Goal: Find specific page/section: Find specific page/section

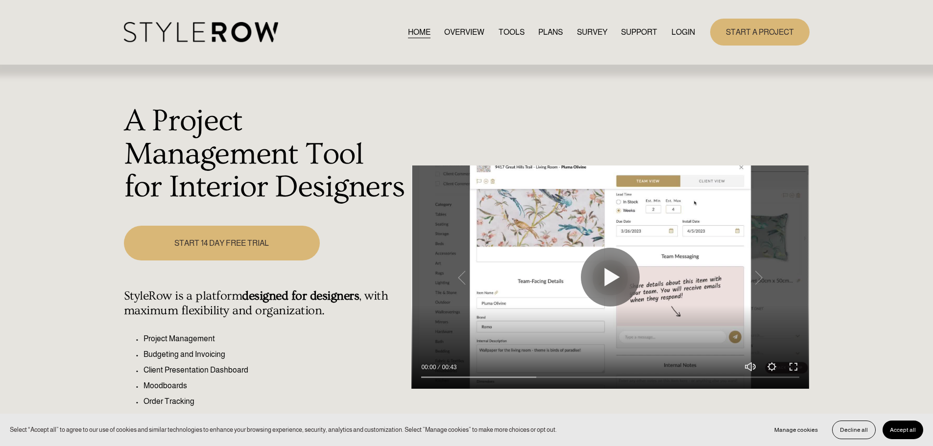
click at [690, 33] on link "LOGIN" at bounding box center [683, 31] width 24 height 13
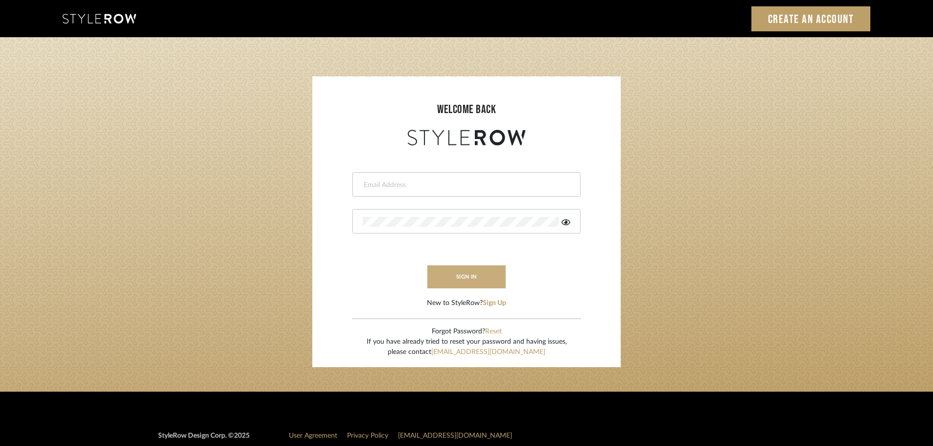
type input "[EMAIL_ADDRESS][DOMAIN_NAME]"
click at [458, 280] on button "sign in" at bounding box center [467, 276] width 78 height 23
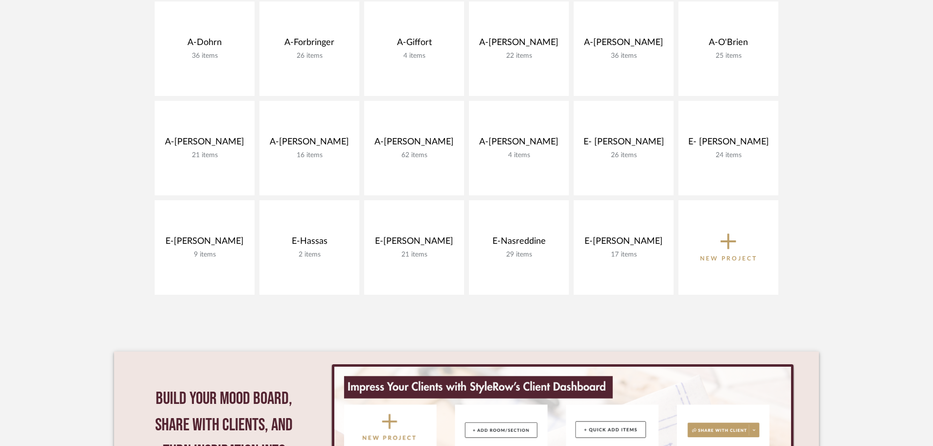
scroll to position [343, 0]
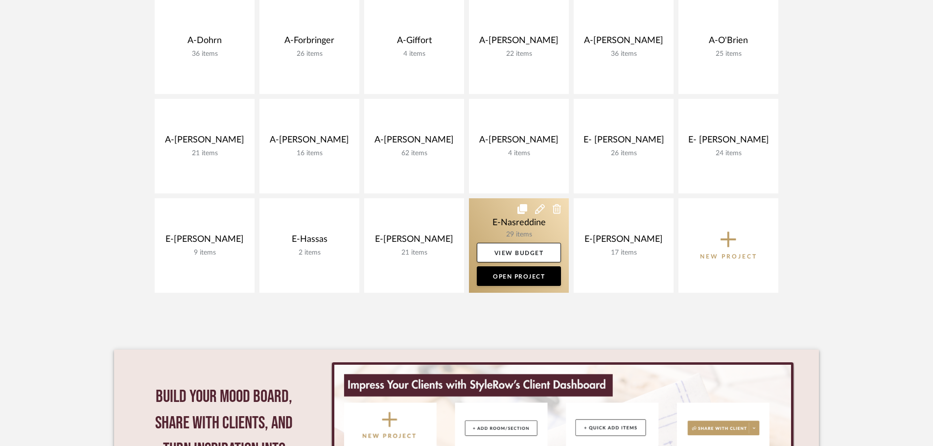
click at [515, 222] on link at bounding box center [519, 245] width 100 height 95
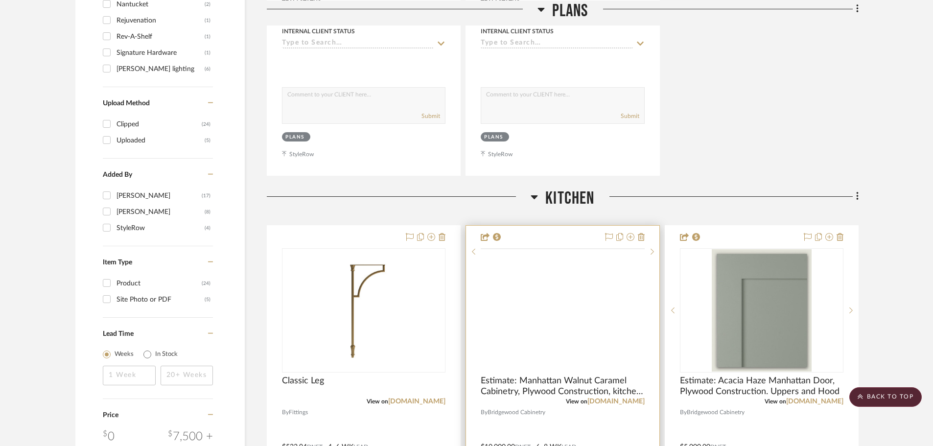
scroll to position [1077, 0]
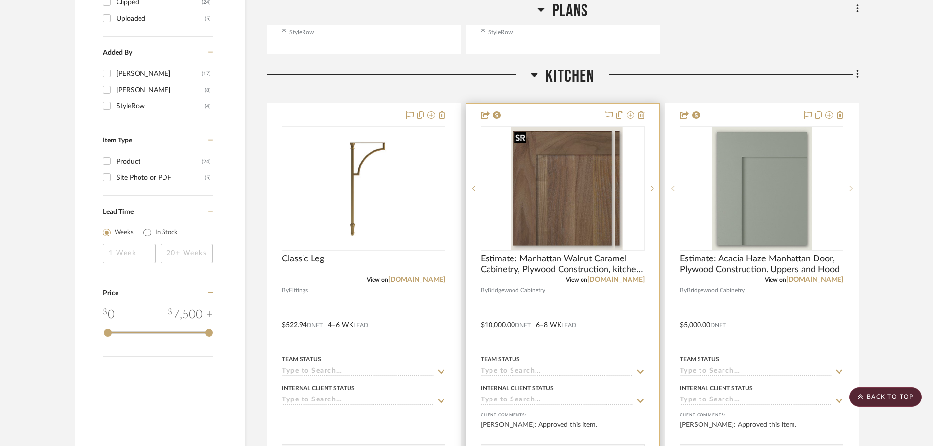
click at [560, 197] on div at bounding box center [563, 188] width 164 height 124
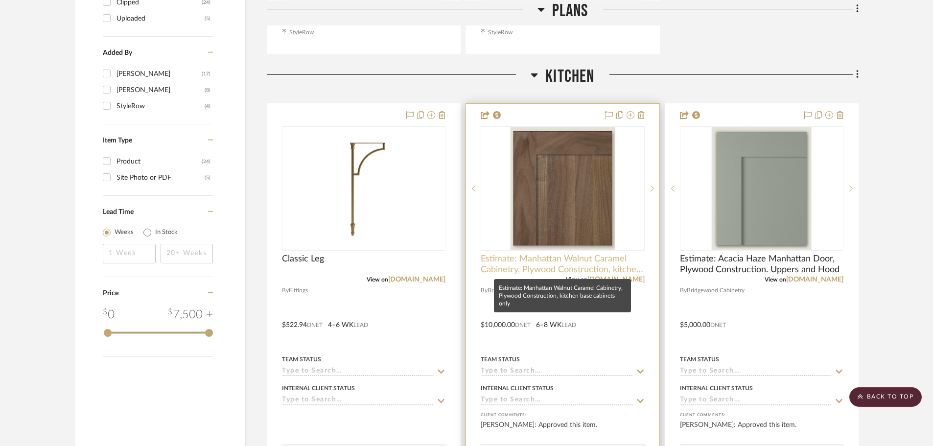
click at [559, 256] on span "Estimate: Manhattan Walnut Caramel Cabinetry, Plywood Construction, kitchen bas…" at bounding box center [563, 265] width 164 height 22
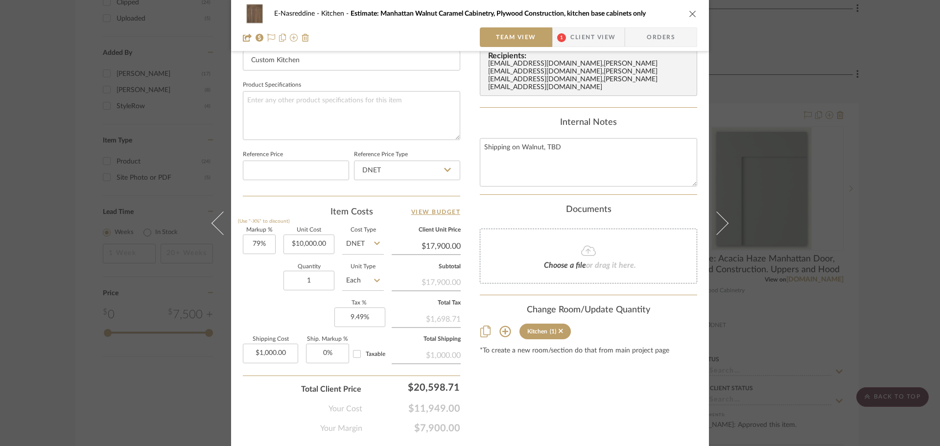
scroll to position [441, 0]
click at [691, 14] on icon "close" at bounding box center [693, 14] width 8 height 8
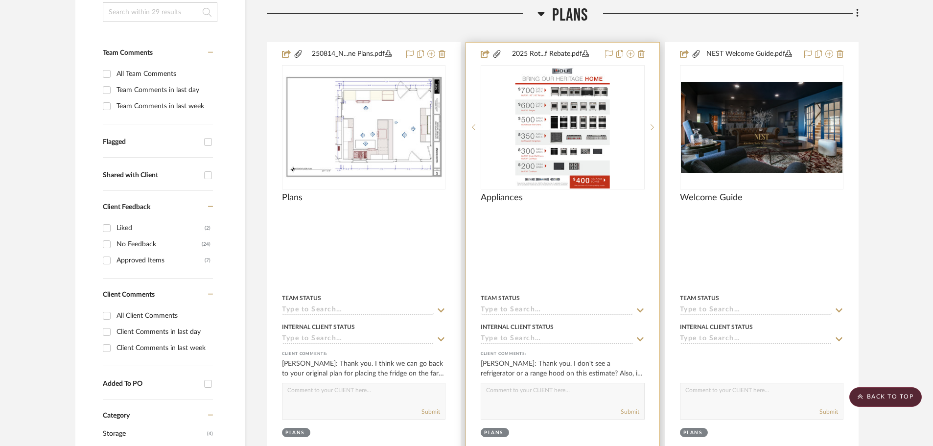
scroll to position [147, 0]
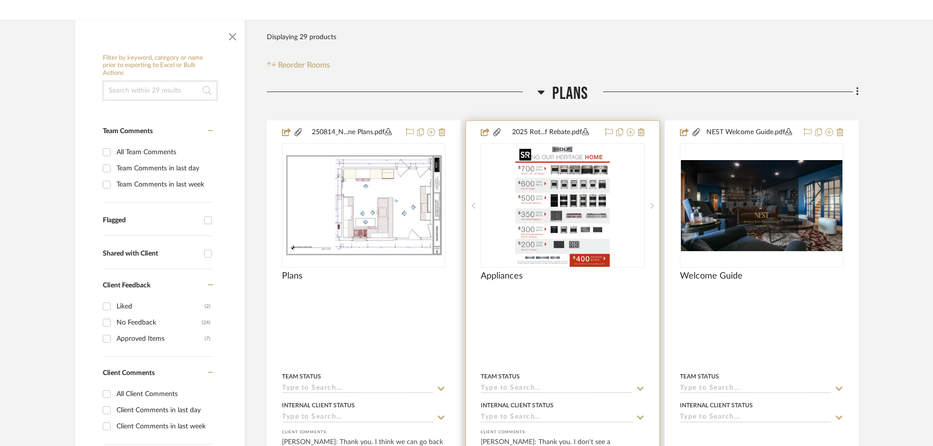
click at [550, 194] on img "0" at bounding box center [563, 205] width 95 height 122
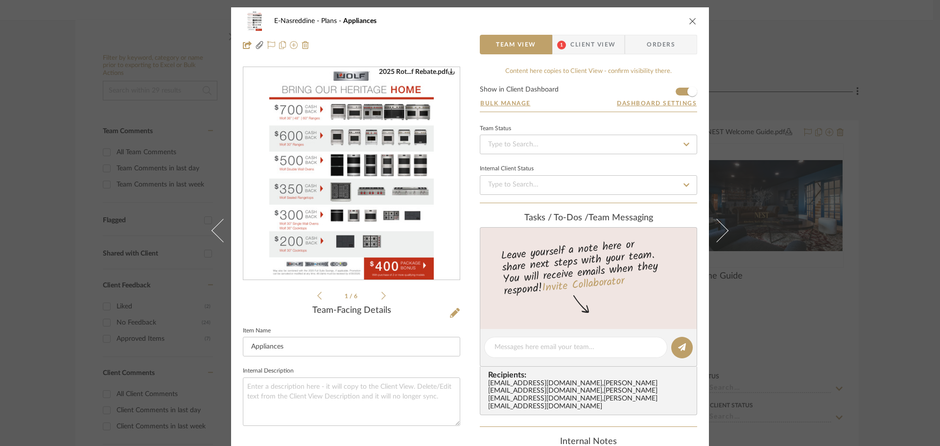
click at [382, 300] on icon at bounding box center [384, 295] width 4 height 9
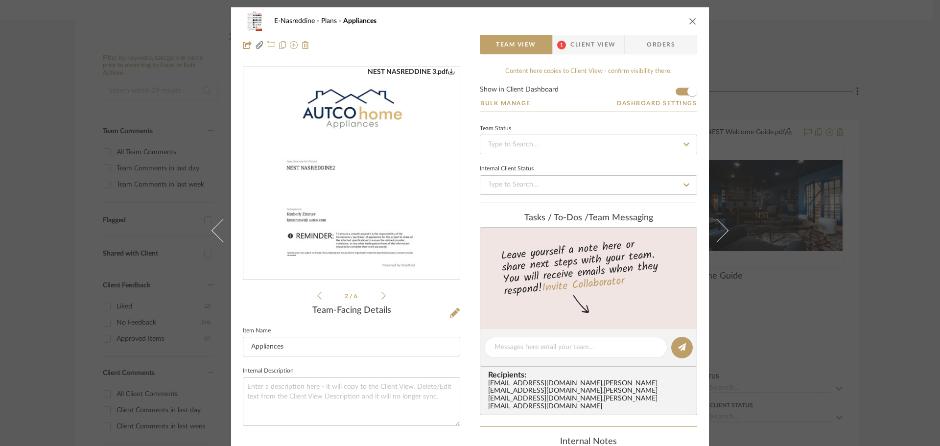
click at [382, 297] on icon at bounding box center [384, 295] width 4 height 9
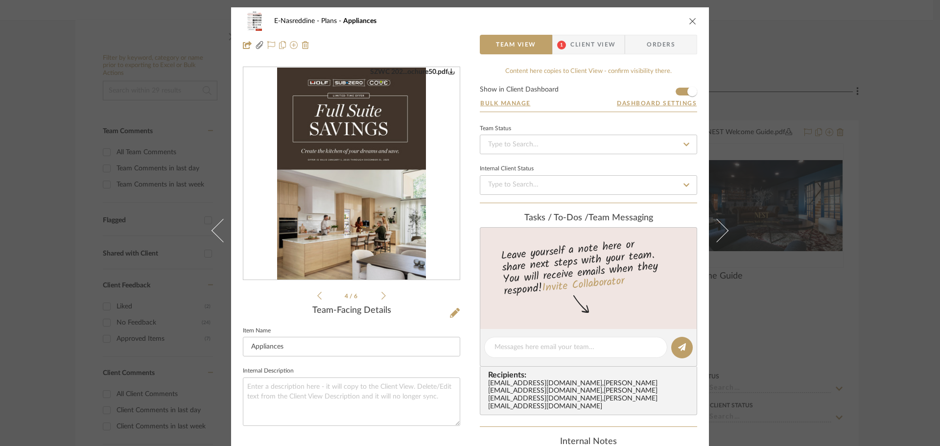
click at [382, 297] on icon at bounding box center [384, 295] width 4 height 9
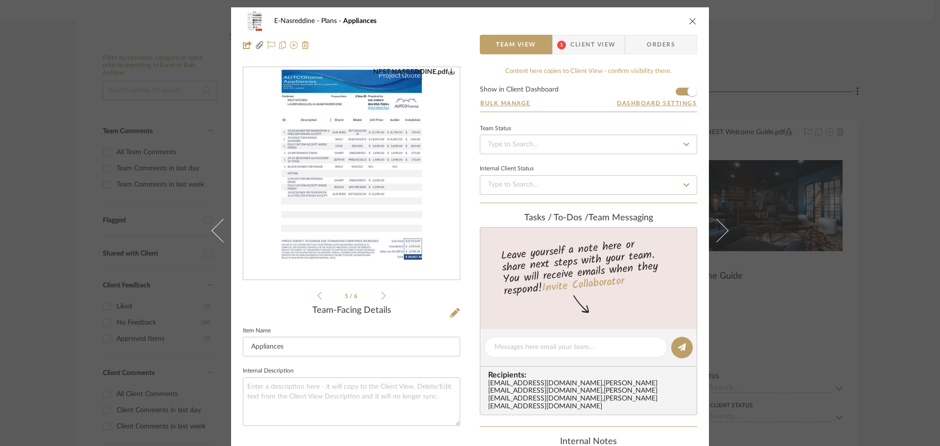
click at [365, 181] on img "4" at bounding box center [351, 174] width 165 height 213
click at [692, 18] on icon "close" at bounding box center [693, 21] width 8 height 8
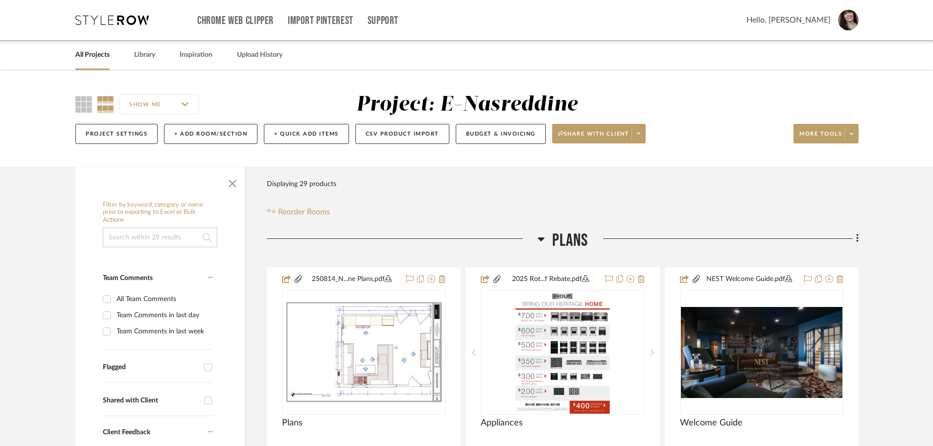
click at [82, 50] on link "All Projects" at bounding box center [92, 54] width 34 height 13
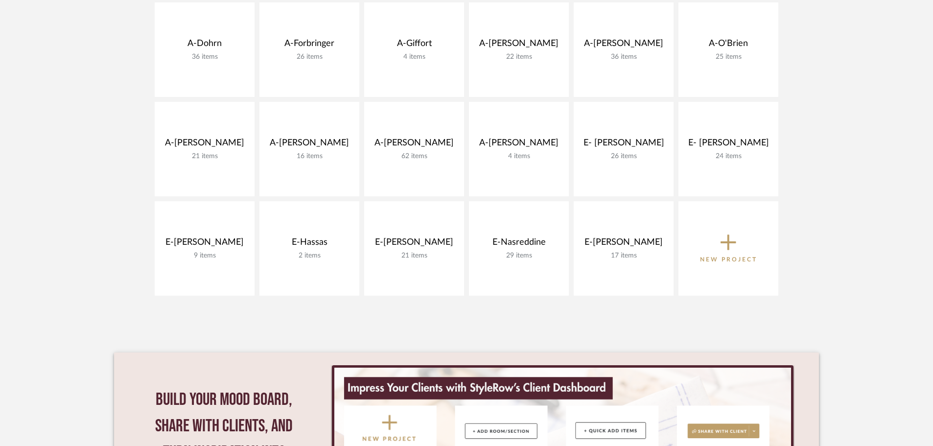
scroll to position [343, 0]
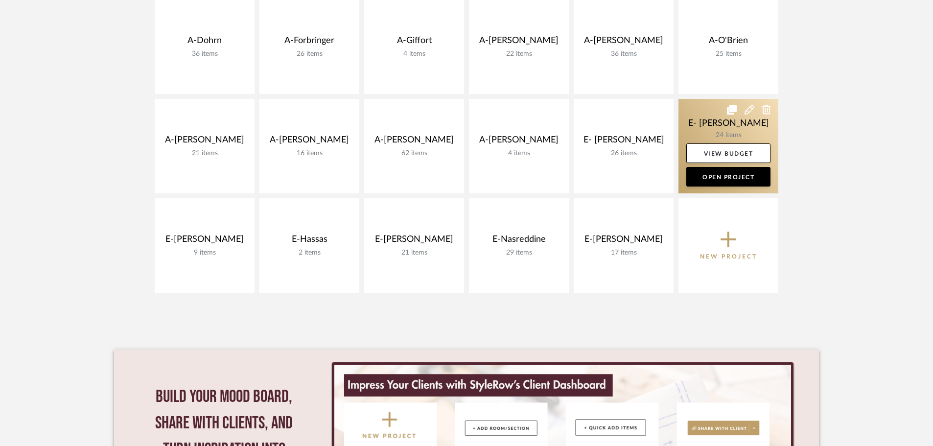
click at [733, 122] on link at bounding box center [729, 146] width 100 height 95
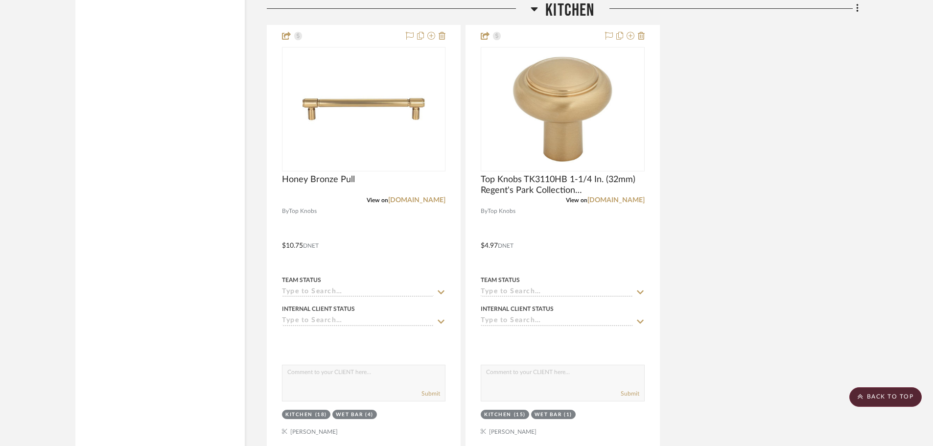
scroll to position [2204, 0]
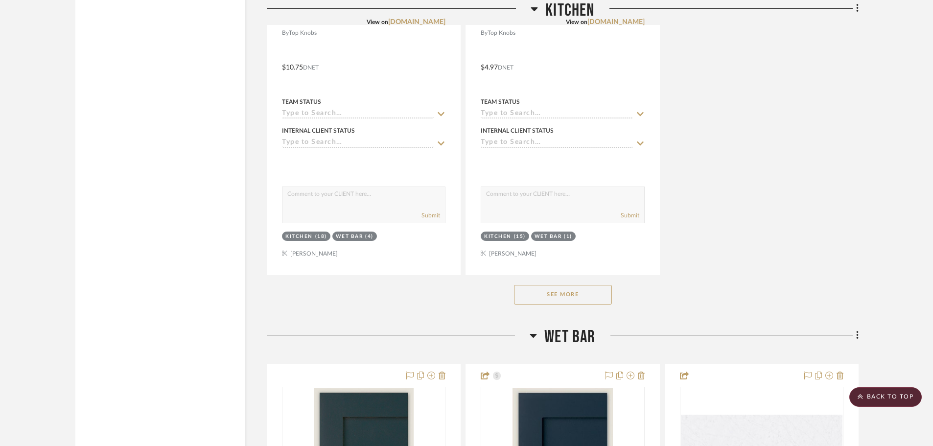
click at [588, 296] on button "See More" at bounding box center [563, 295] width 98 height 20
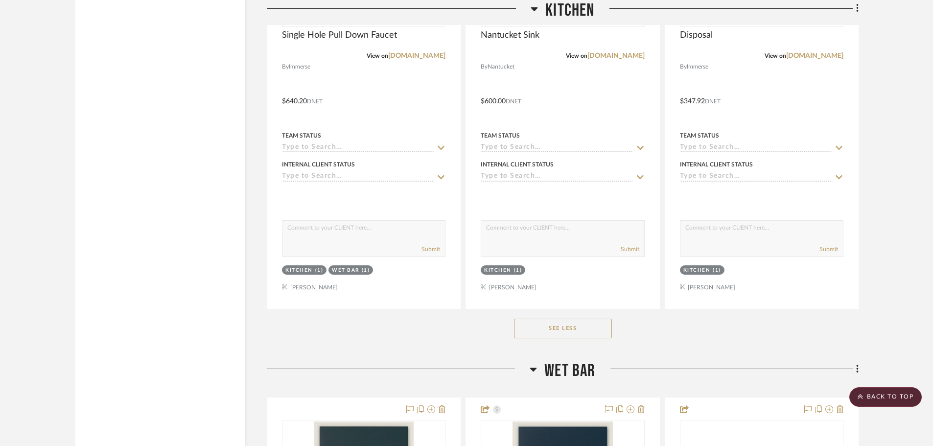
scroll to position [2791, 0]
